Goal: Transaction & Acquisition: Purchase product/service

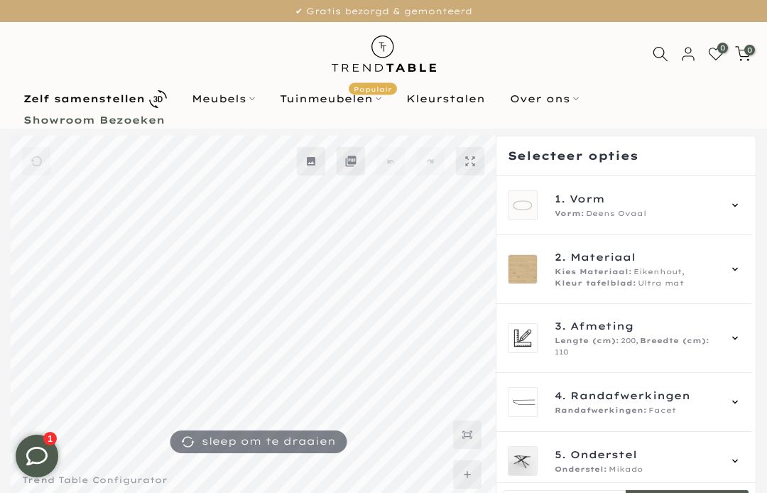
click at [750, 199] on div "1. Vorm Vorm: Deens Ovaal" at bounding box center [625, 205] width 256 height 59
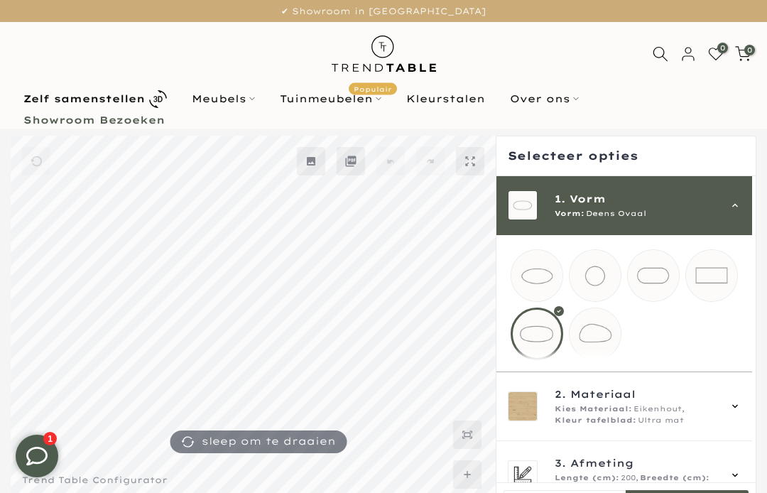
click at [600, 273] on mmq-loader at bounding box center [595, 275] width 51 height 51
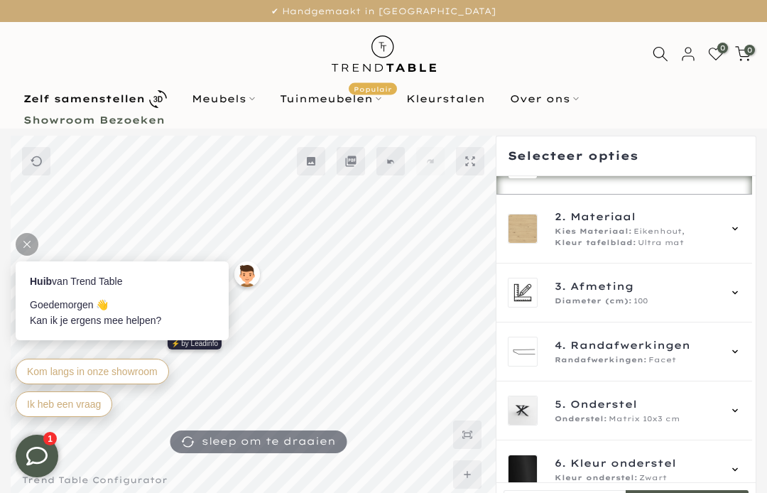
click at [741, 234] on icon at bounding box center [735, 228] width 11 height 11
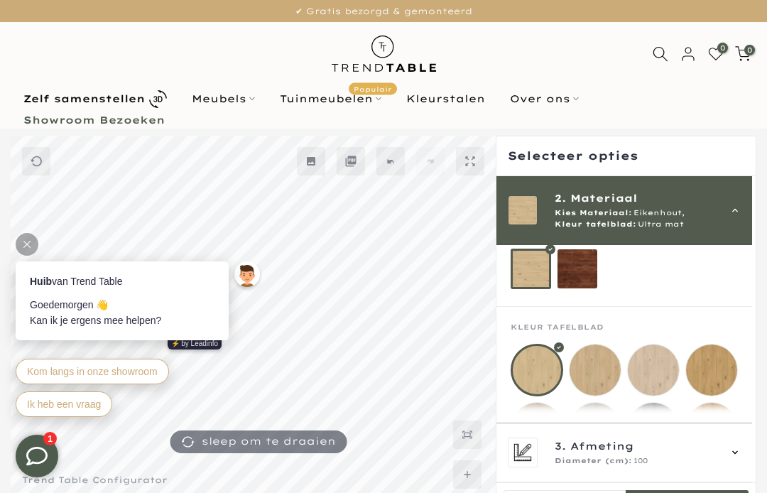
scroll to position [95, 0]
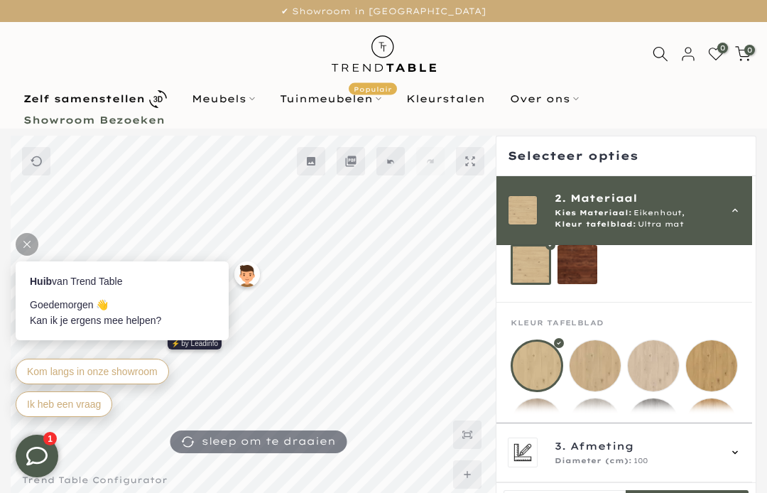
click at [551, 360] on div at bounding box center [537, 366] width 53 height 53
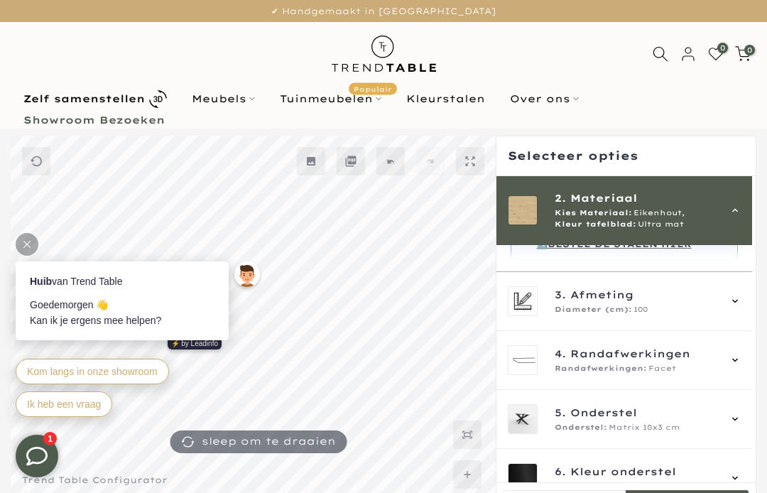
scroll to position [460, 0]
click at [753, 310] on div "3. Afmeting Diameter (cm): 100" at bounding box center [625, 301] width 256 height 59
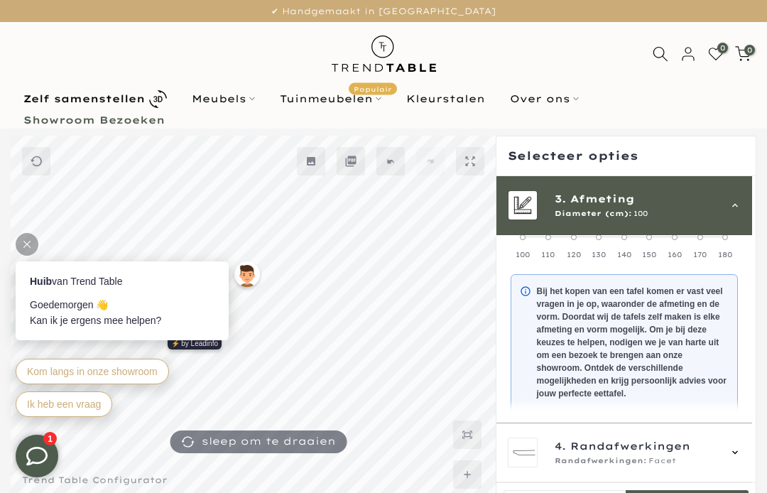
scroll to position [128, 0]
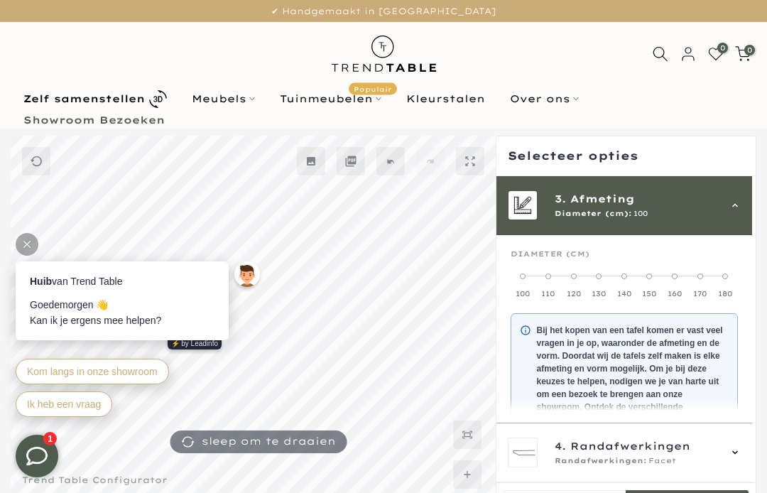
click at [739, 363] on mmq-message-widget at bounding box center [625, 399] width 228 height 173
click at [635, 276] on label "140" at bounding box center [625, 285] width 26 height 28
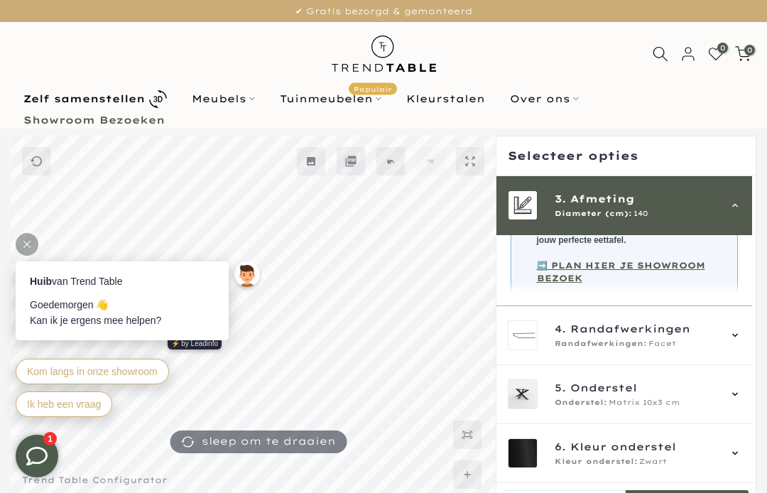
scroll to position [320, 0]
click at [756, 330] on div at bounding box center [626, 338] width 261 height 404
click at [741, 337] on icon at bounding box center [735, 335] width 11 height 11
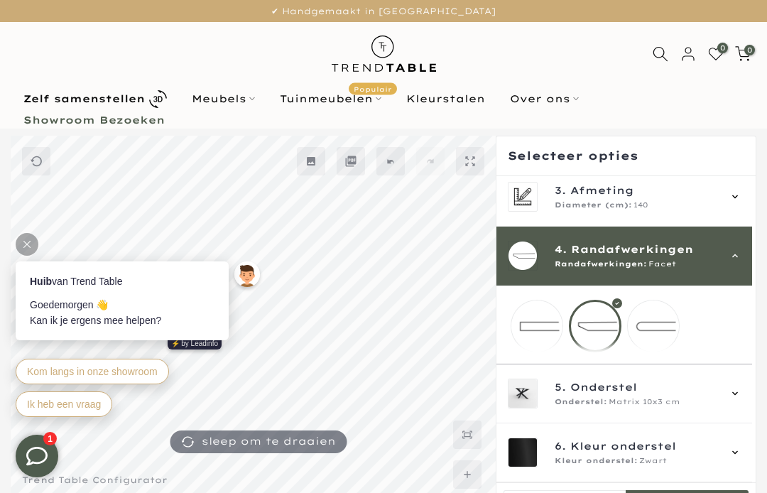
scroll to position [150, 0]
click at [613, 311] on div at bounding box center [595, 326] width 53 height 53
click at [752, 388] on div "5. Onderstel Onderstel: Matrix 10x3 cm" at bounding box center [625, 393] width 256 height 59
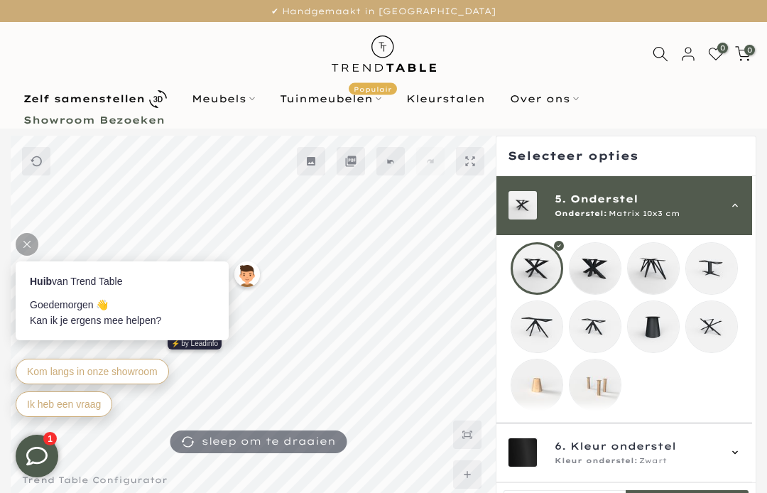
scroll to position [270, 0]
click at [547, 376] on mmq-loader at bounding box center [537, 385] width 51 height 51
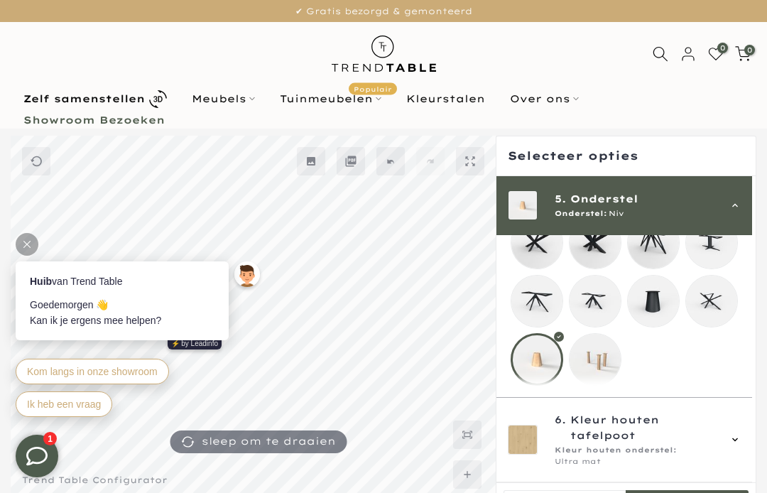
scroll to position [284, 0]
click at [741, 441] on icon at bounding box center [735, 439] width 11 height 11
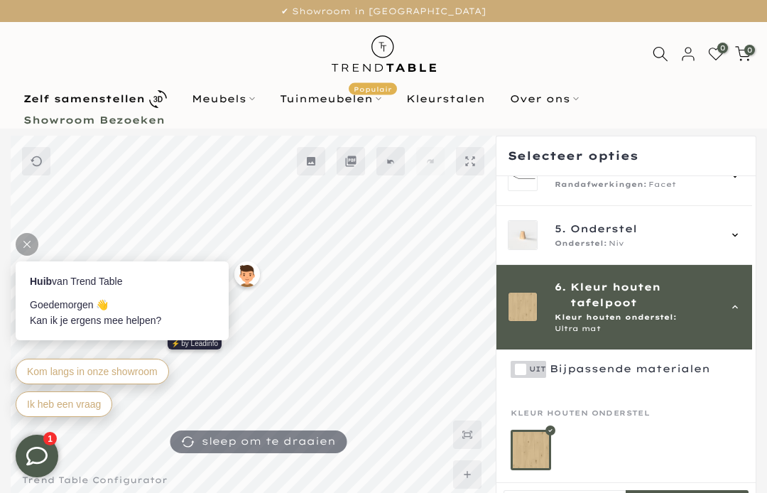
scroll to position [209, 0]
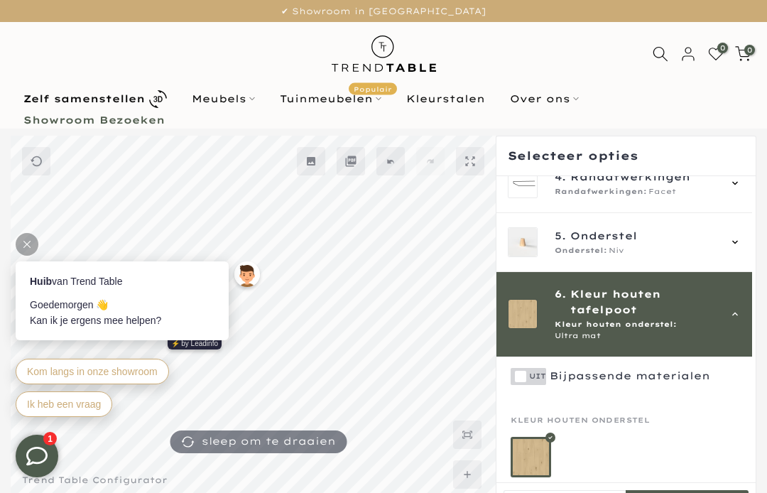
click at [542, 443] on div at bounding box center [531, 457] width 41 height 41
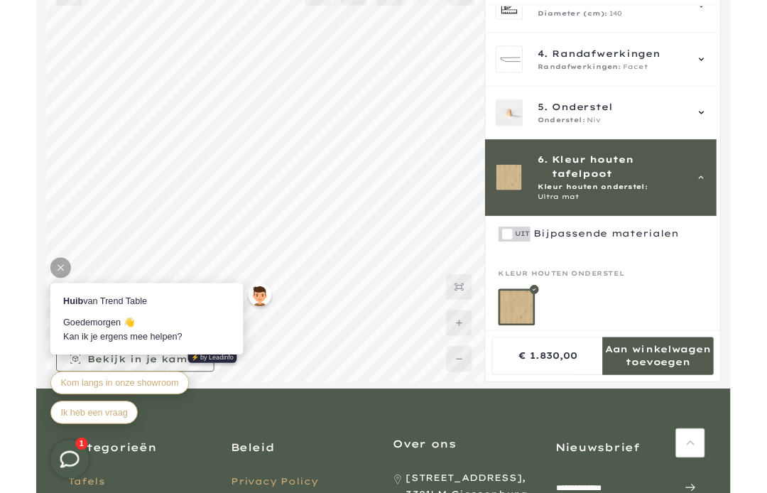
scroll to position [170, 0]
